Goal: Information Seeking & Learning: Learn about a topic

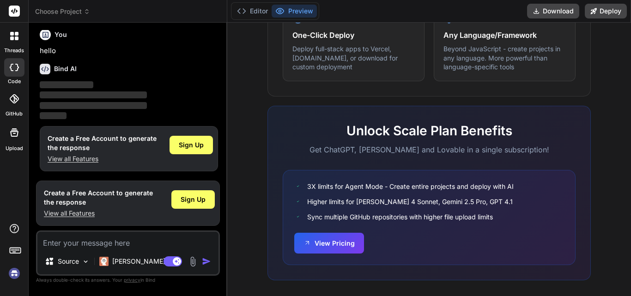
scroll to position [601, 0]
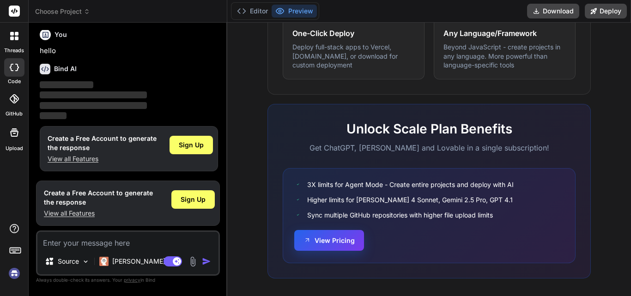
click at [342, 240] on button "View Pricing" at bounding box center [329, 240] width 70 height 21
click at [16, 141] on div at bounding box center [14, 133] width 22 height 22
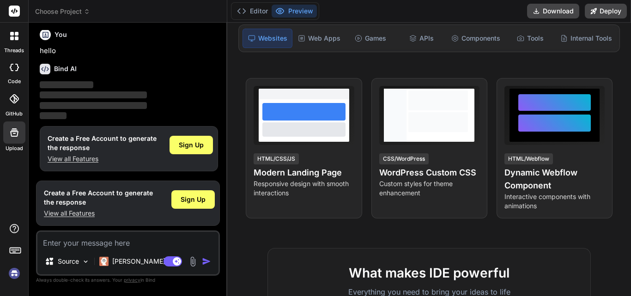
scroll to position [0, 0]
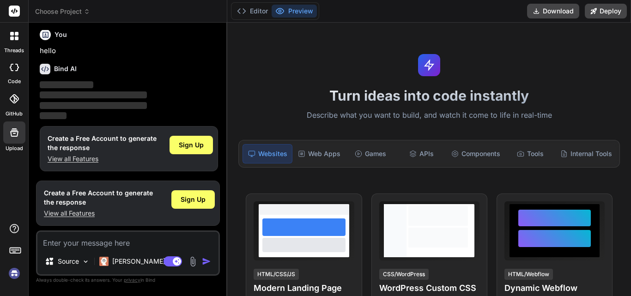
click at [295, 11] on button "Preview" at bounding box center [294, 11] width 45 height 13
click at [324, 151] on div "Web Apps" at bounding box center [319, 153] width 50 height 19
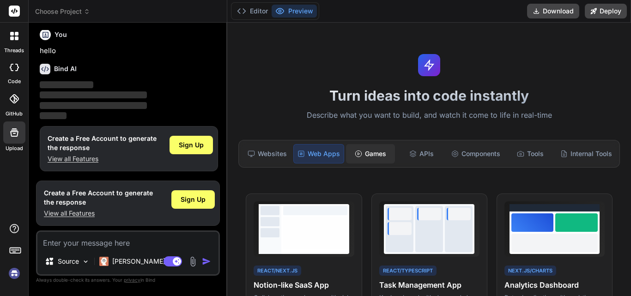
click at [358, 161] on div "Games" at bounding box center [370, 153] width 49 height 19
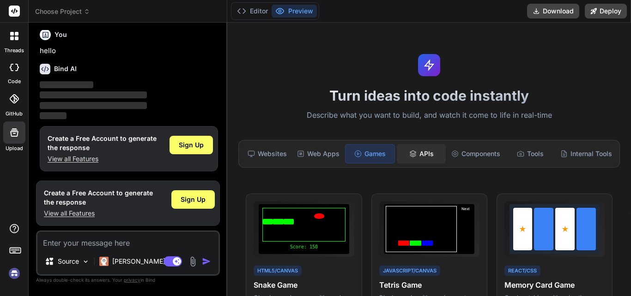
click at [427, 160] on div "APIs" at bounding box center [421, 153] width 49 height 19
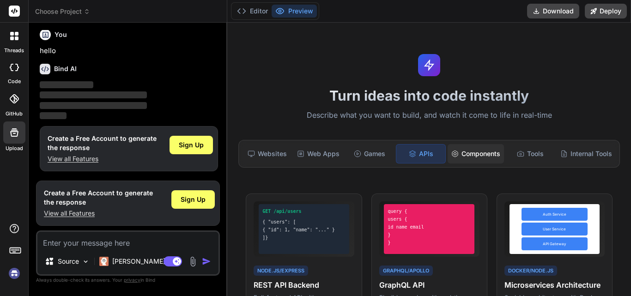
click at [455, 153] on div "Components" at bounding box center [476, 153] width 56 height 19
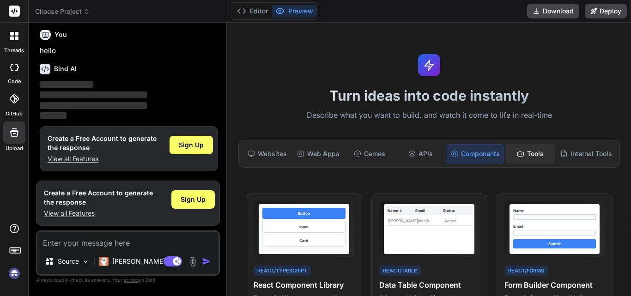
click at [510, 146] on div "Tools" at bounding box center [530, 153] width 49 height 19
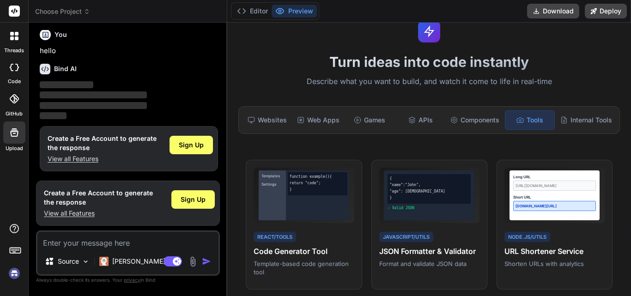
scroll to position [92, 0]
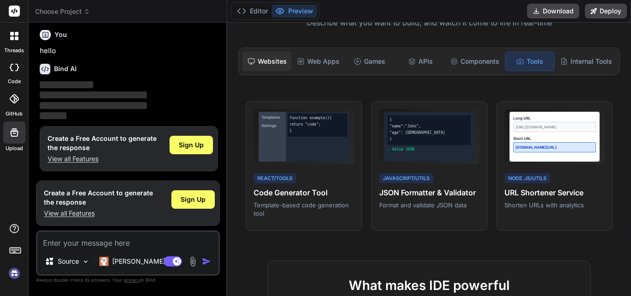
click at [269, 66] on div "Websites" at bounding box center [267, 61] width 49 height 19
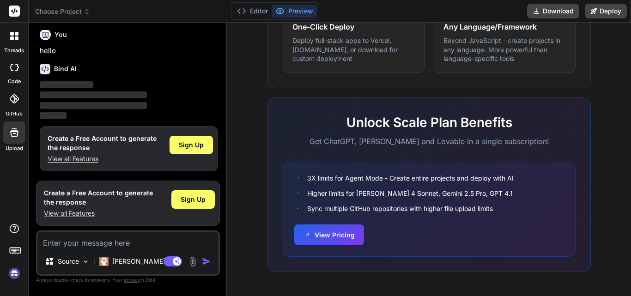
scroll to position [330, 0]
